Goal: Information Seeking & Learning: Learn about a topic

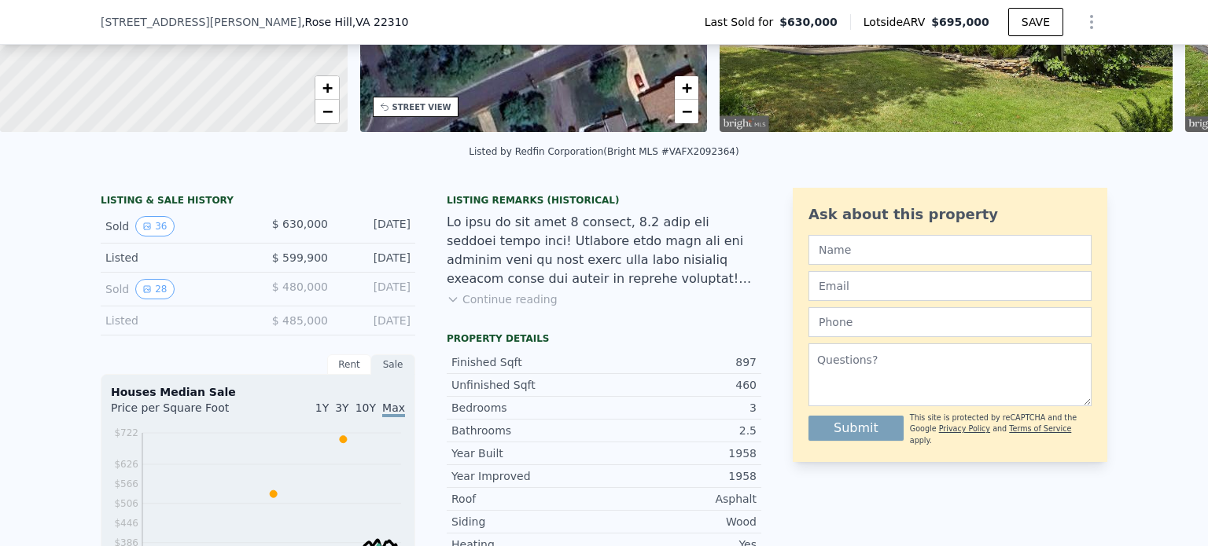
scroll to position [230, 0]
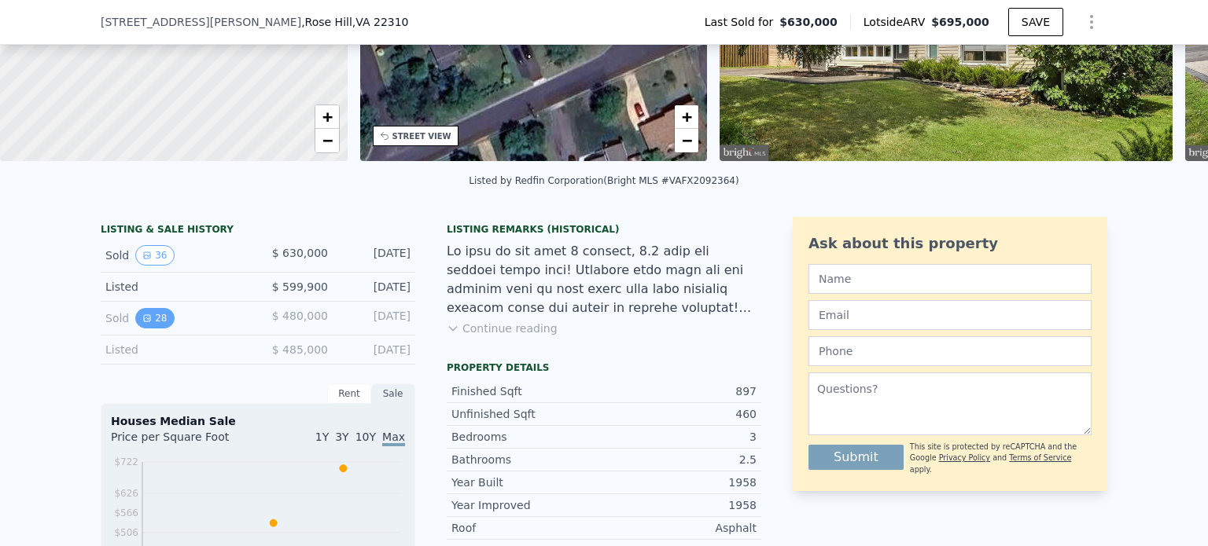
click at [145, 329] on button "28" at bounding box center [154, 318] width 39 height 20
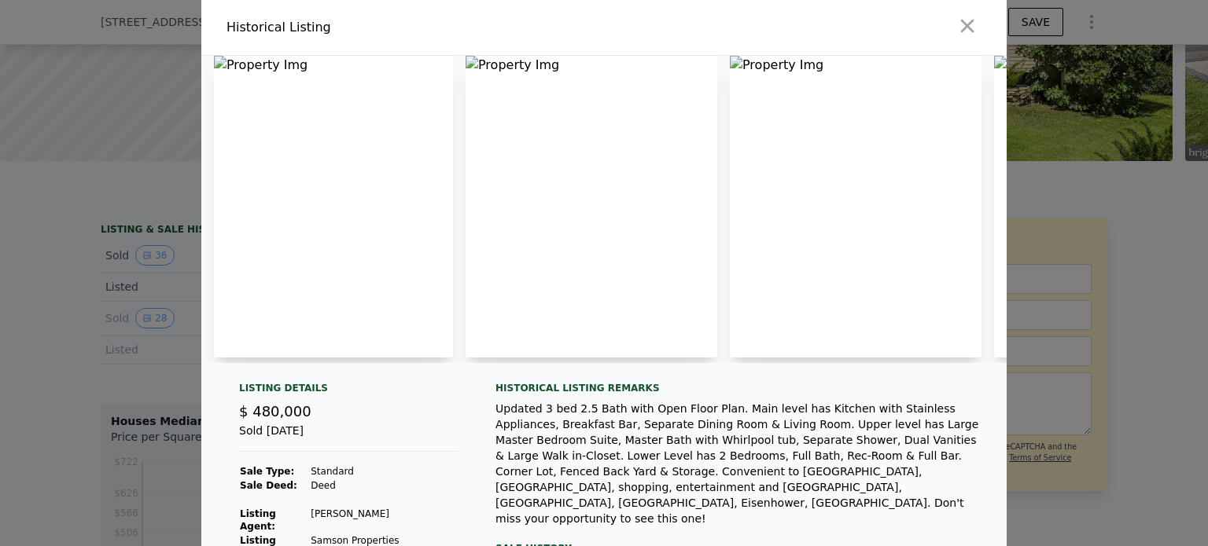
scroll to position [0, 0]
click at [274, 116] on img at bounding box center [333, 208] width 239 height 302
click at [255, 46] on div "Historical Listing" at bounding box center [412, 28] width 396 height 44
click at [252, 59] on img at bounding box center [333, 208] width 239 height 302
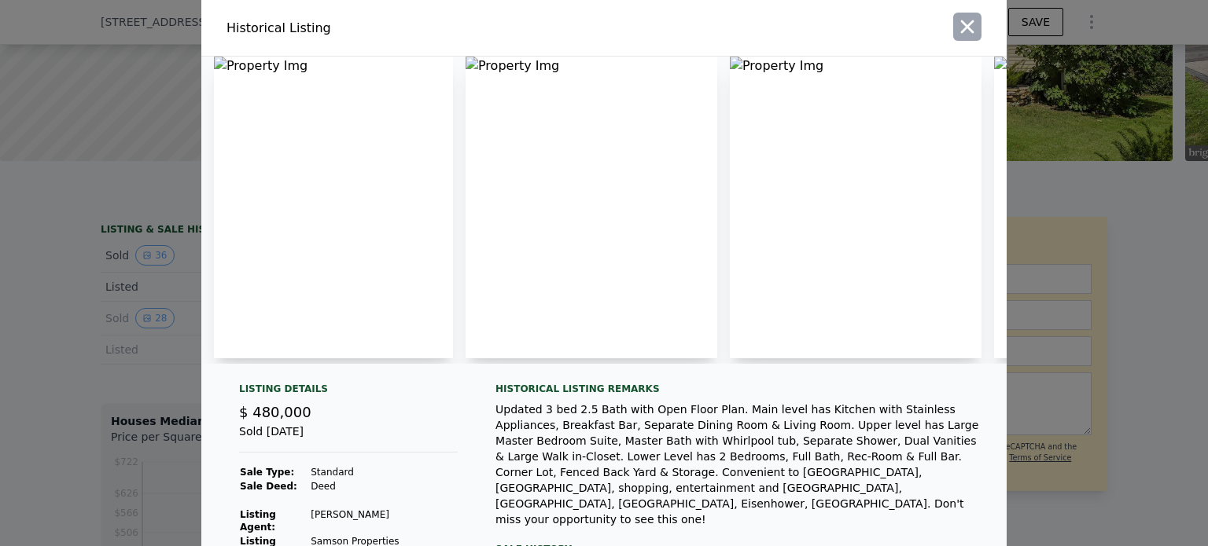
click at [961, 22] on icon "button" at bounding box center [967, 27] width 22 height 22
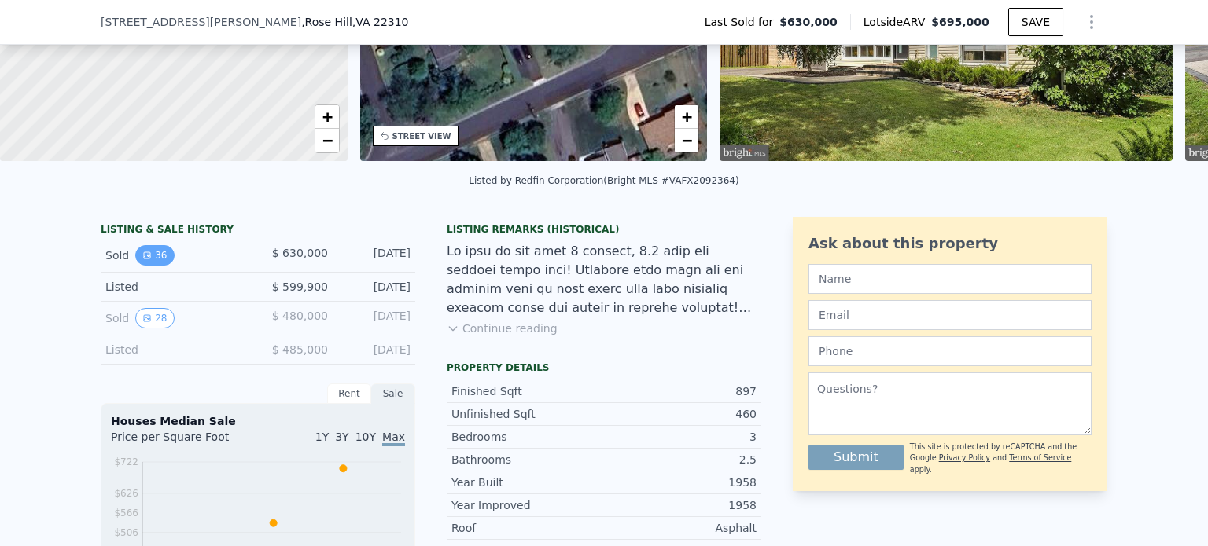
click at [154, 263] on button "36" at bounding box center [154, 255] width 39 height 20
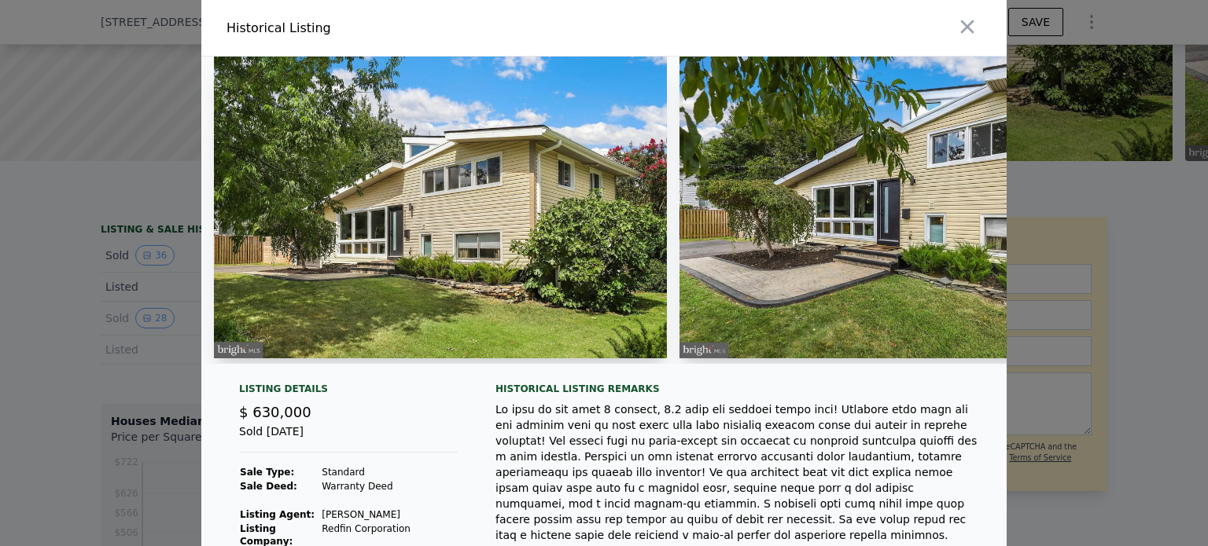
click at [448, 277] on img at bounding box center [440, 208] width 453 height 302
click at [448, 276] on img at bounding box center [440, 208] width 453 height 302
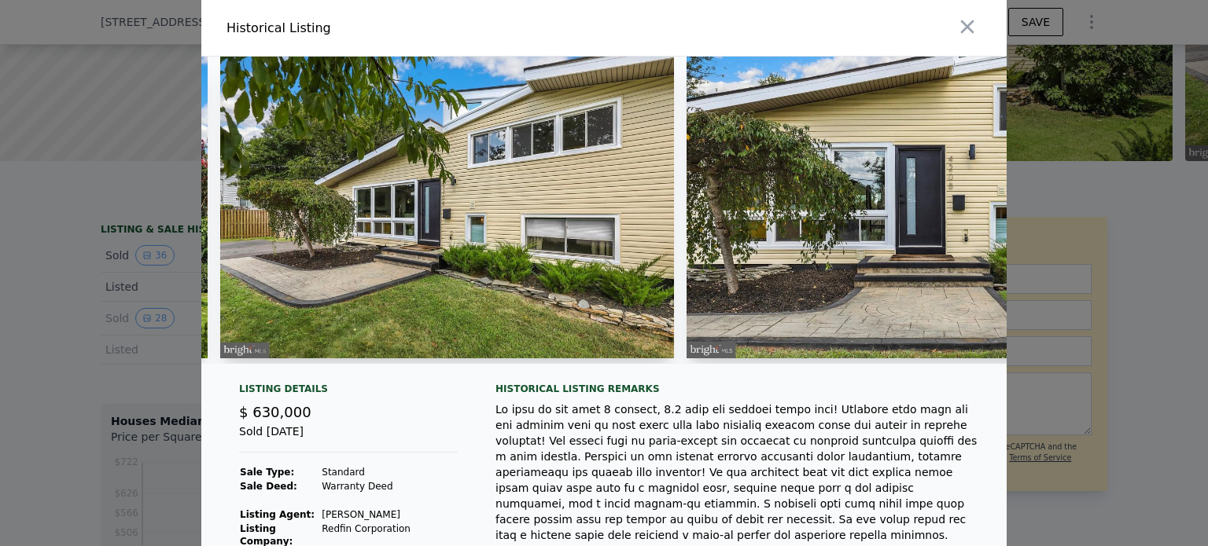
scroll to position [0, 802]
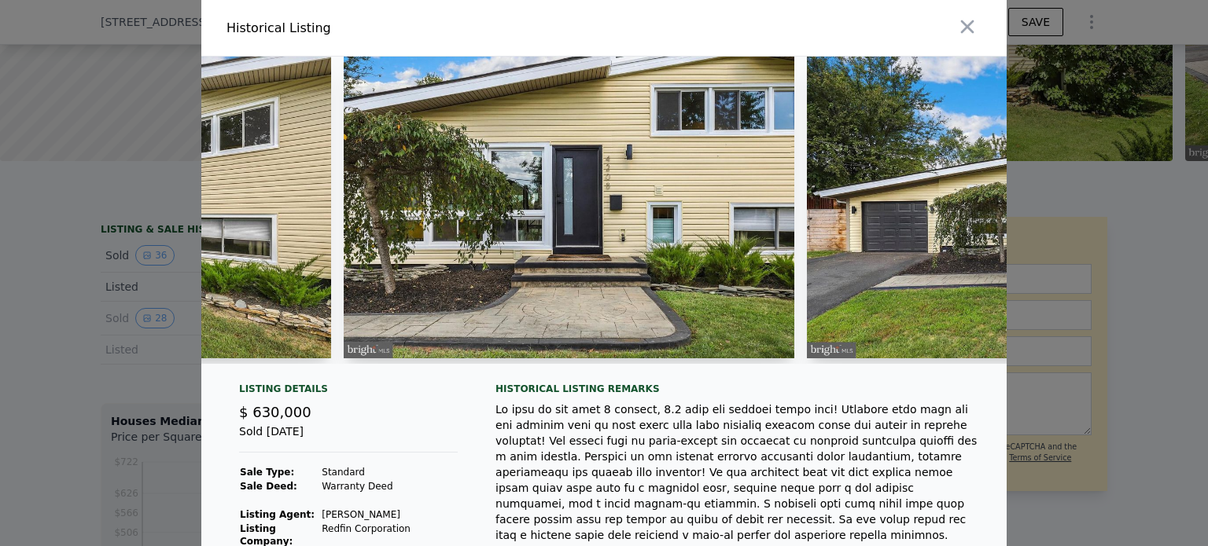
click at [526, 259] on img at bounding box center [569, 208] width 451 height 302
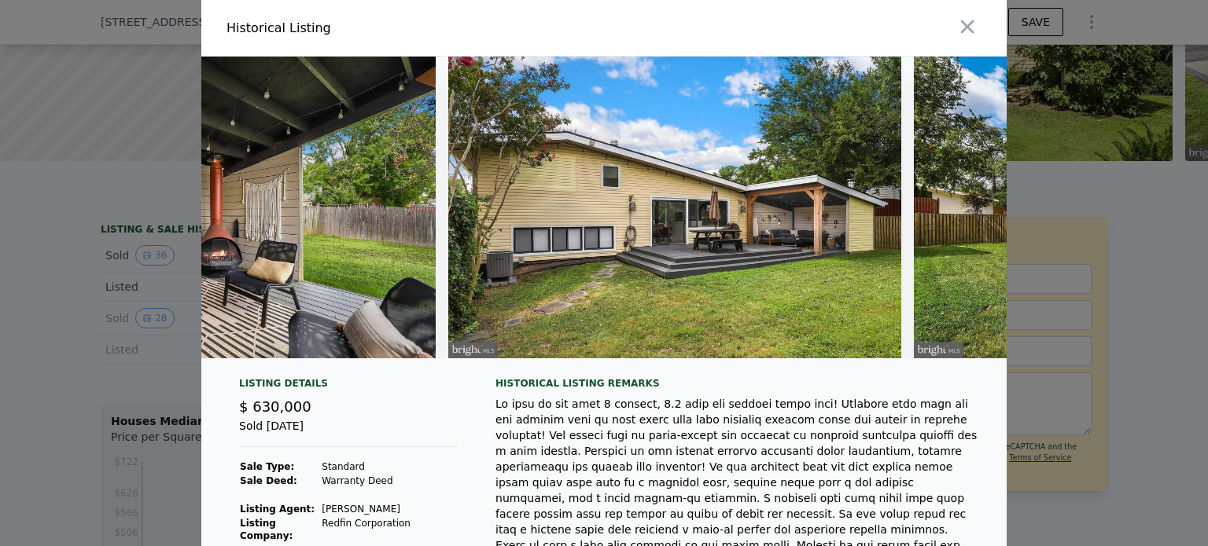
scroll to position [0, 15972]
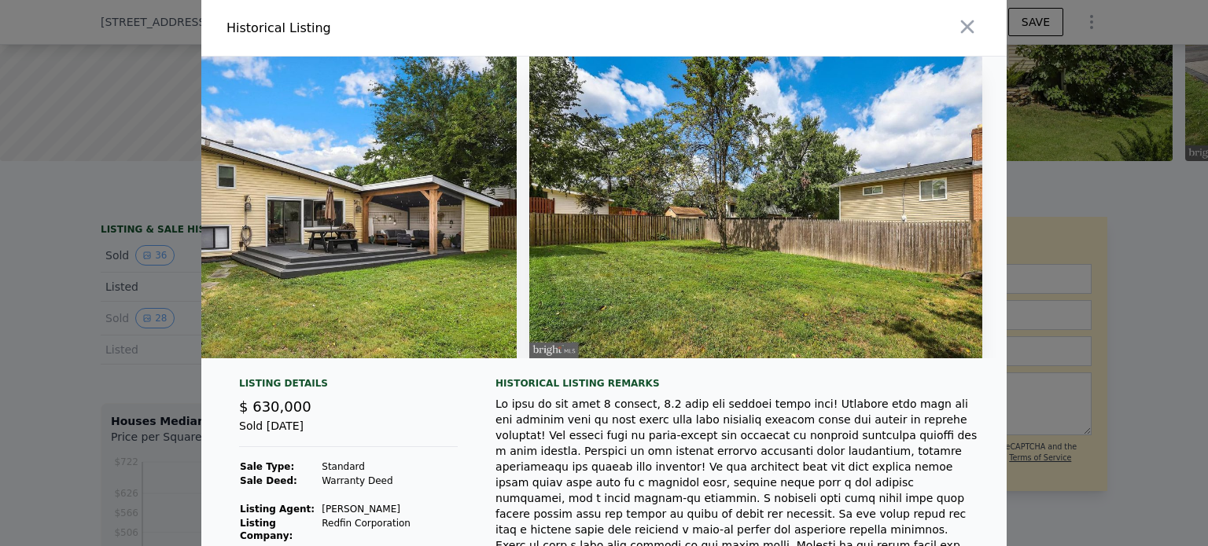
click at [1109, 349] on div at bounding box center [604, 273] width 1208 height 546
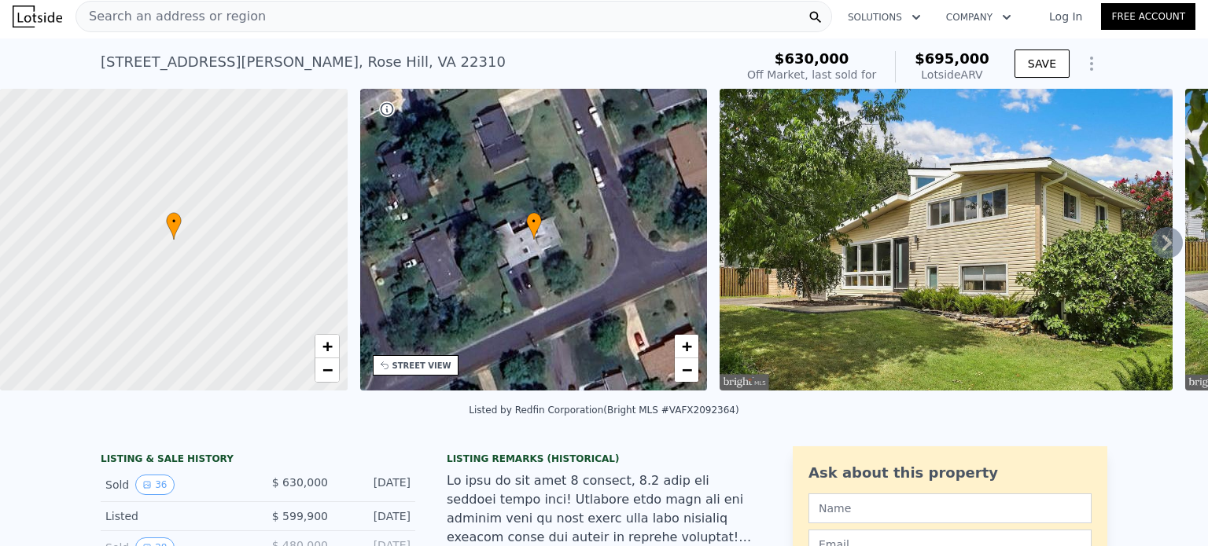
scroll to position [0, 0]
